Goal: Complete application form

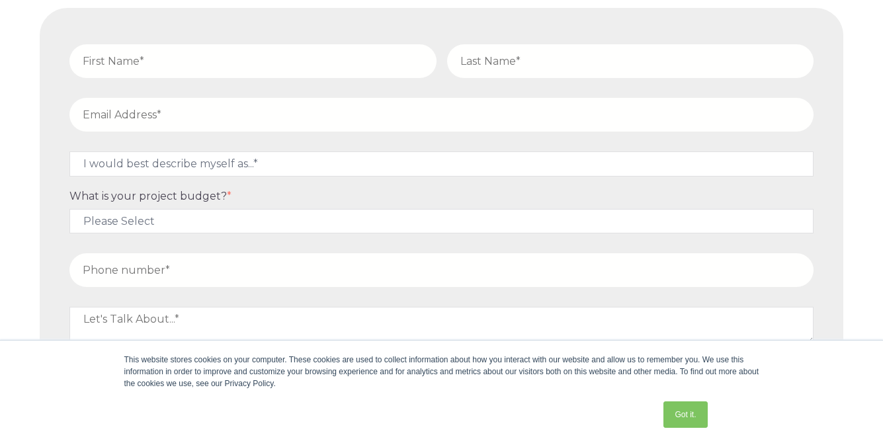
scroll to position [5136, 0]
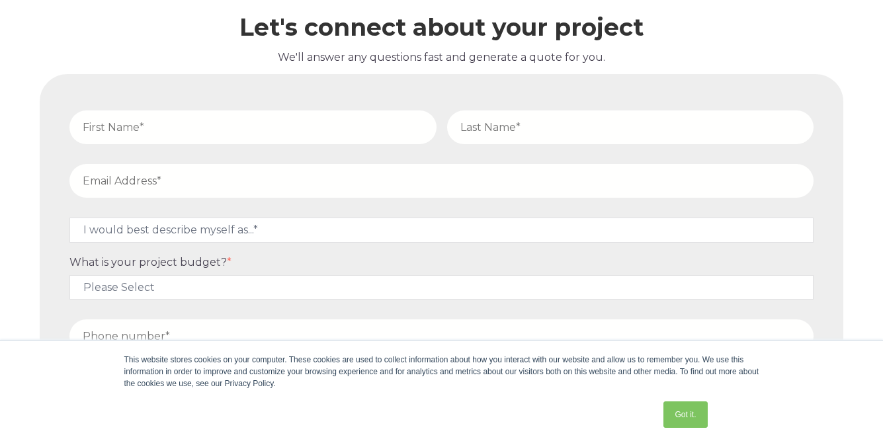
click at [253, 127] on input "text" at bounding box center [252, 127] width 367 height 34
type input "[PERSON_NAME]"
click at [629, 127] on input "text" at bounding box center [630, 127] width 367 height 34
type input "[PERSON_NAME]"
click at [441, 181] on input "email" at bounding box center [441, 181] width 744 height 34
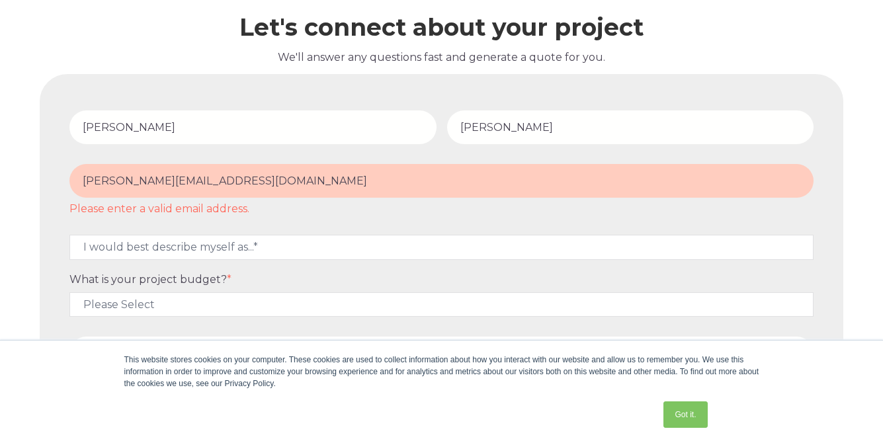
type input "[PERSON_NAME][EMAIL_ADDRESS][DOMAIN_NAME]"
click at [441, 353] on div "This website stores cookies on your computer. These cookies are used to collect…" at bounding box center [441, 393] width 661 height 104
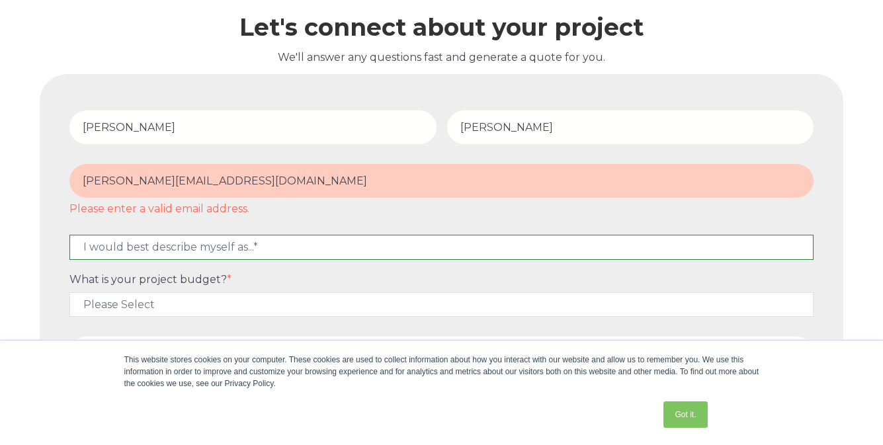
click at [441, 247] on select "I would best describe myself as...* Other I am an executive or owner of a compa…" at bounding box center [441, 247] width 744 height 24
select select "persona_10"
click at [69, 235] on select "I would best describe myself as...* Other I am an executive or owner of a compa…" at bounding box center [441, 247] width 744 height 24
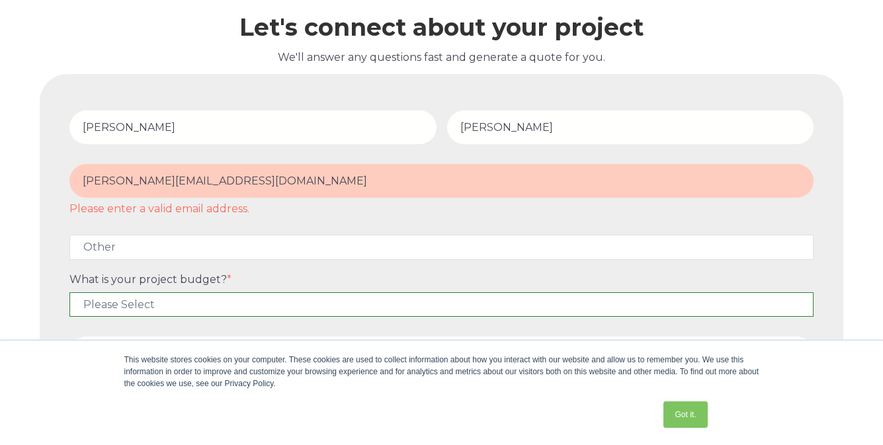
click at [441, 304] on select "Please Select $5,000 - $15,000 $15,000 - $25,000 $25,000 - $50,000 $50,000+" at bounding box center [441, 304] width 744 height 24
select select "$5,000 - $15,000"
click at [69, 292] on select "Please Select $5,000 - $15,000 $15,000 - $25,000 $25,000 - $50,000 $50,000+" at bounding box center [441, 304] width 744 height 24
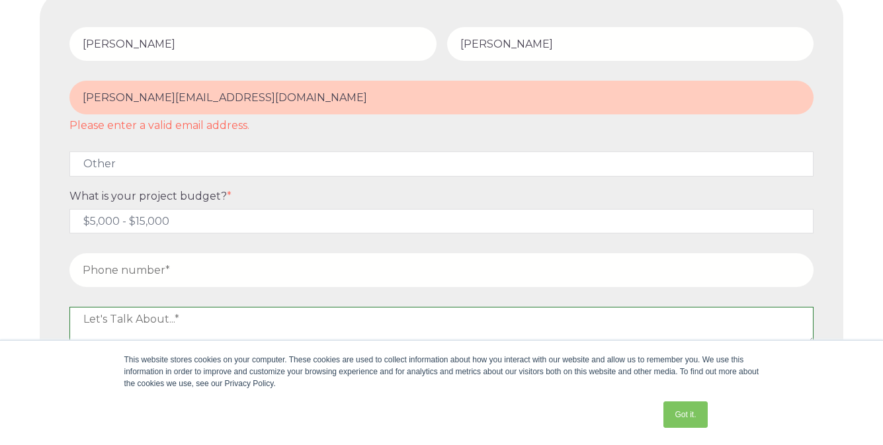
click at [441, 325] on textarea at bounding box center [441, 325] width 744 height 37
type textarea "no?"
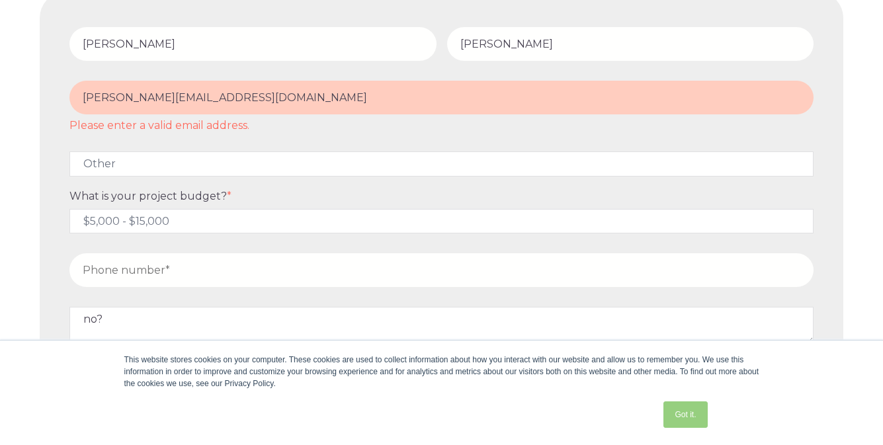
click at [685, 415] on link "Got it." at bounding box center [685, 414] width 44 height 26
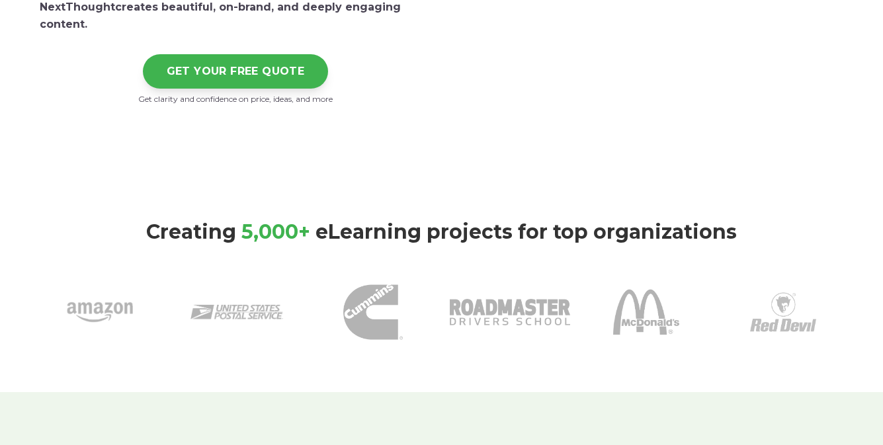
scroll to position [436, 0]
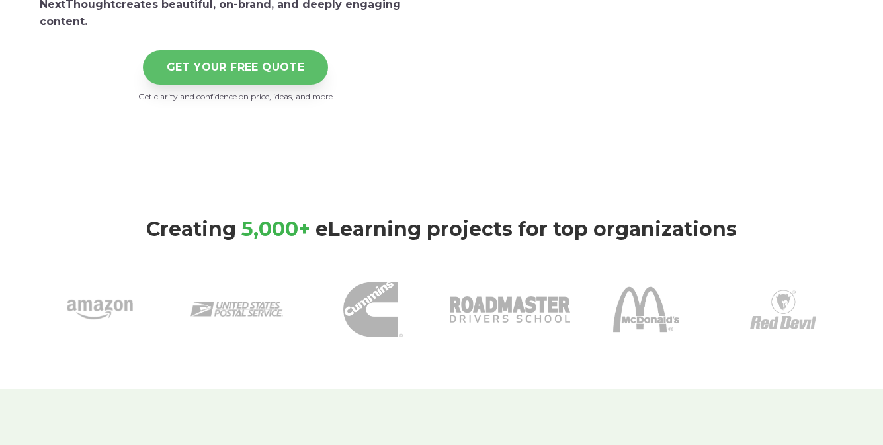
click at [235, 67] on link "GET YOUR FREE QUOTE" at bounding box center [236, 67] width 186 height 34
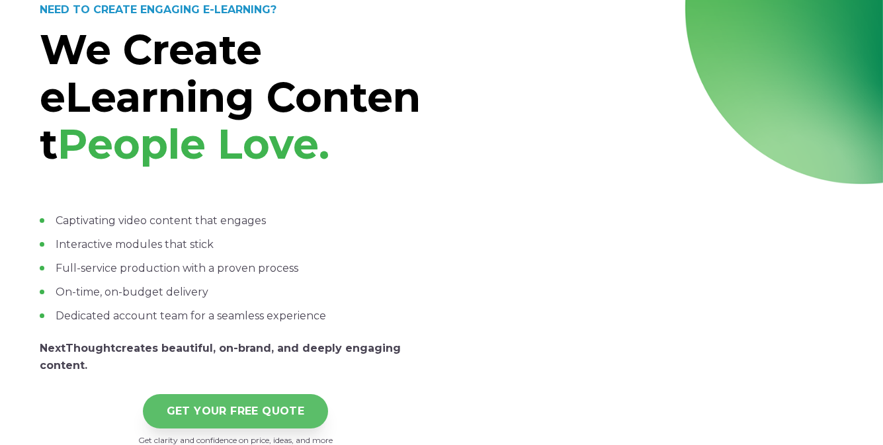
scroll to position [96, 0]
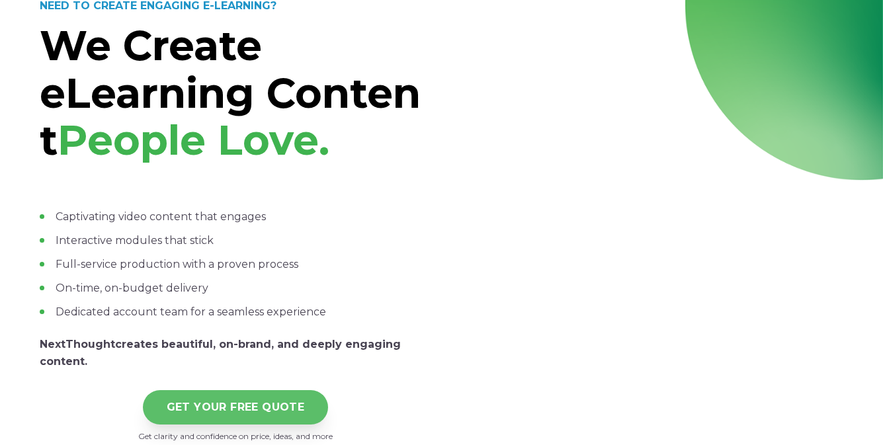
click at [235, 407] on link "GET YOUR FREE QUOTE" at bounding box center [236, 407] width 186 height 34
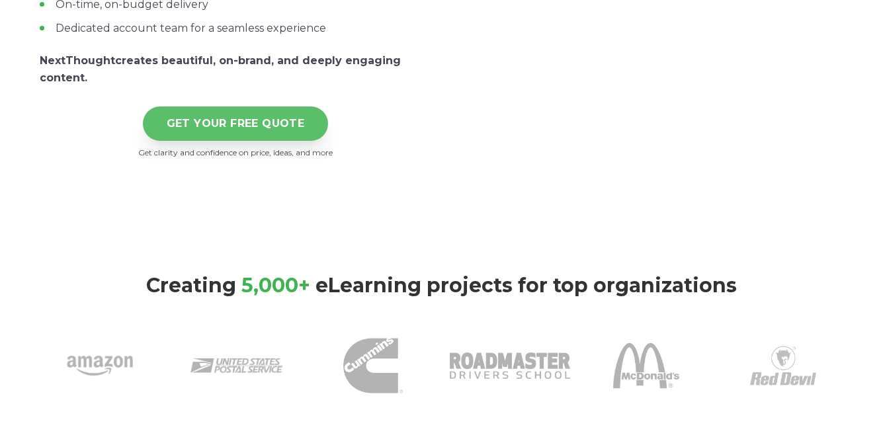
scroll to position [440, 0]
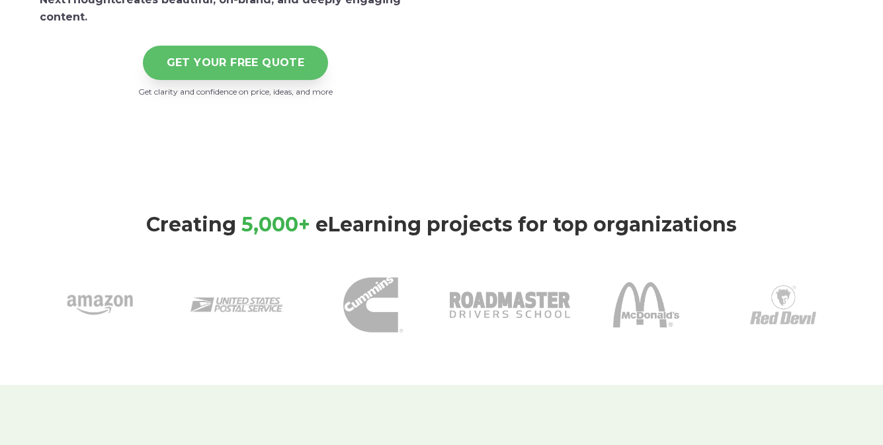
click at [235, 62] on link "GET YOUR FREE QUOTE" at bounding box center [236, 63] width 186 height 34
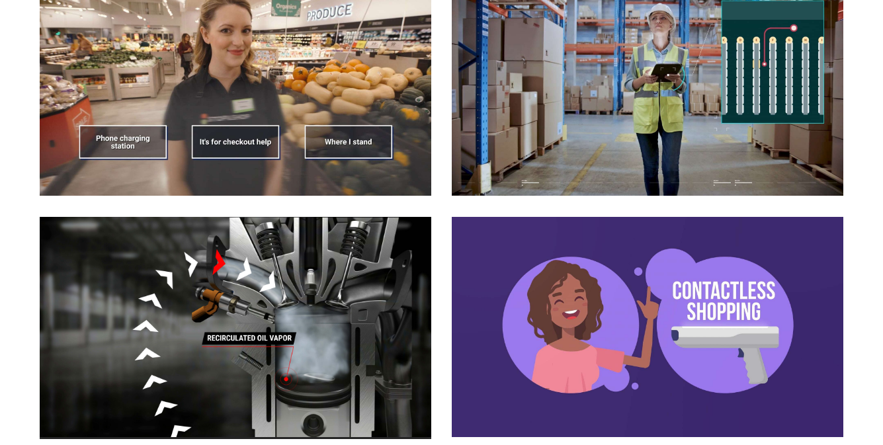
scroll to position [1369, 0]
